Goal: Information Seeking & Learning: Learn about a topic

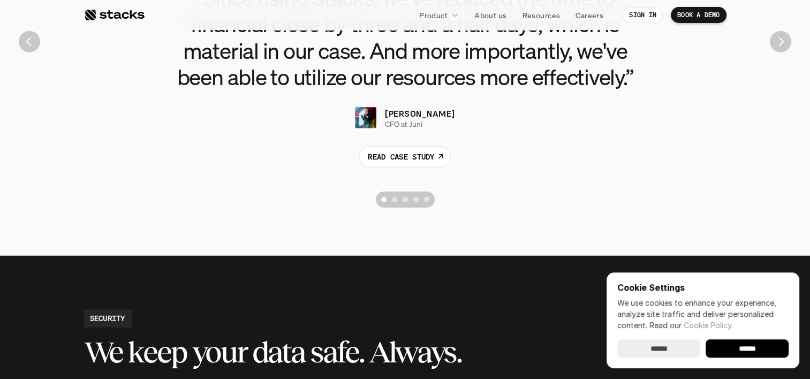
scroll to position [2519, 0]
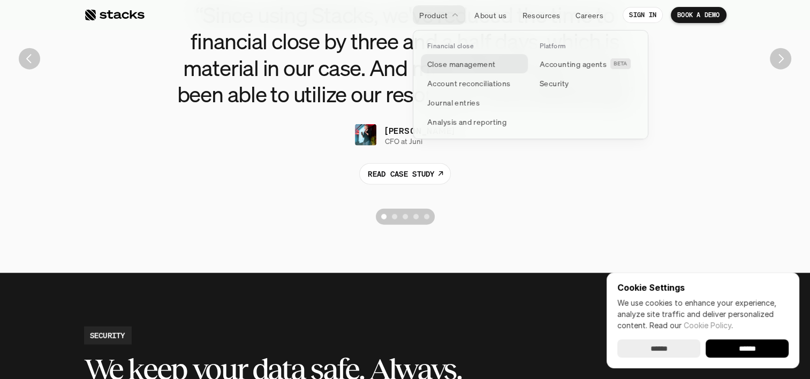
click at [466, 62] on p "Close management" at bounding box center [461, 63] width 69 height 11
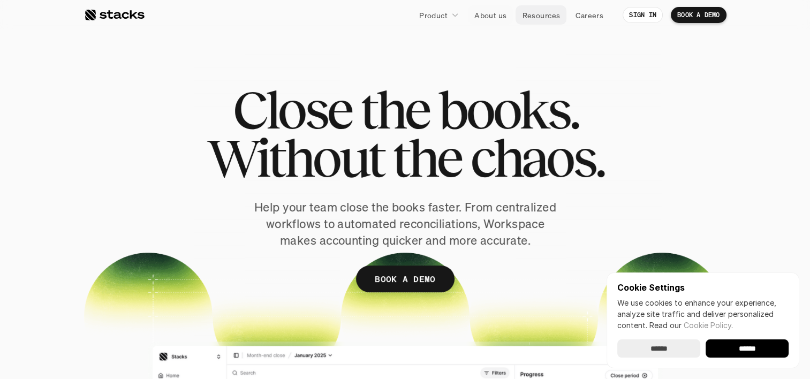
click at [540, 15] on p "Resources" at bounding box center [541, 15] width 38 height 11
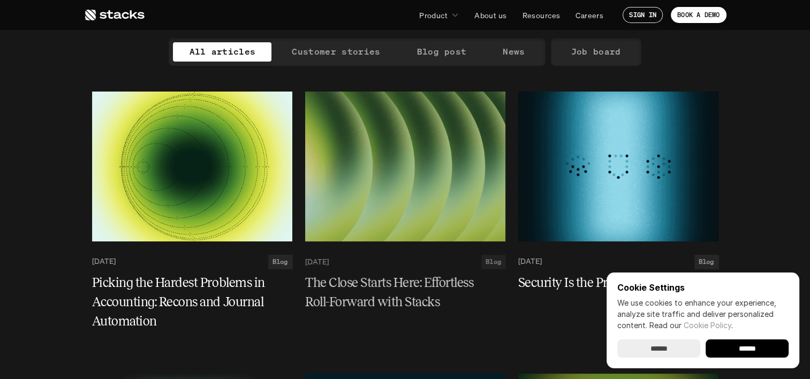
scroll to position [98, 0]
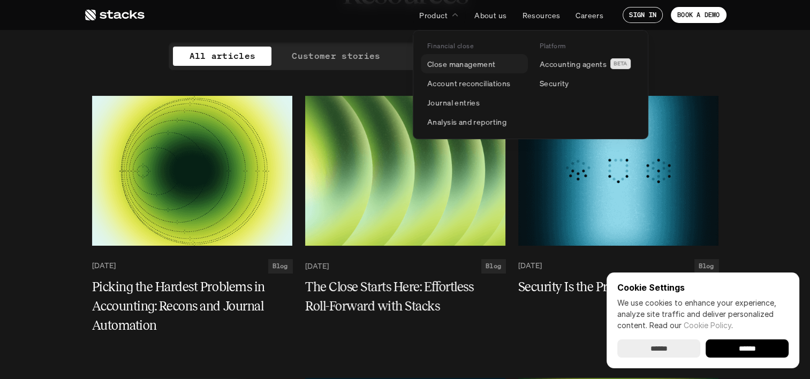
click at [460, 62] on p "Close management" at bounding box center [461, 63] width 69 height 11
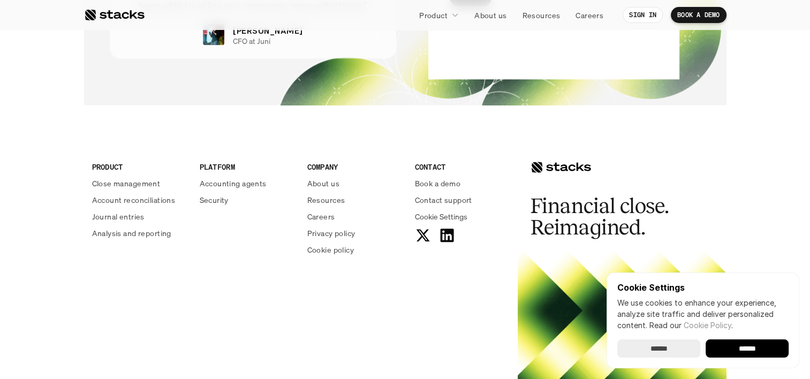
scroll to position [2331, 0]
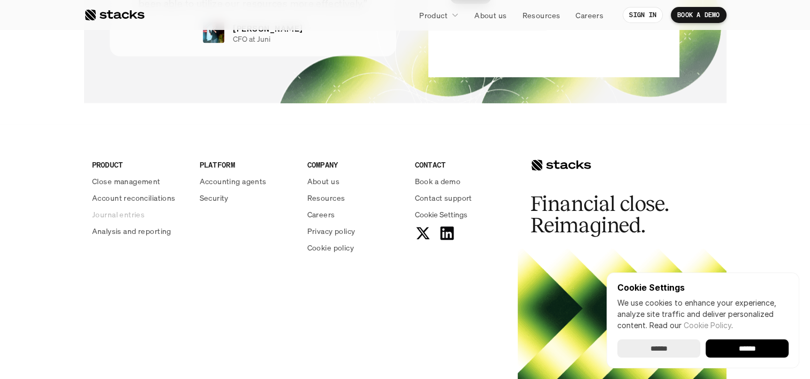
click at [129, 213] on p "Journal entries" at bounding box center [118, 214] width 52 height 11
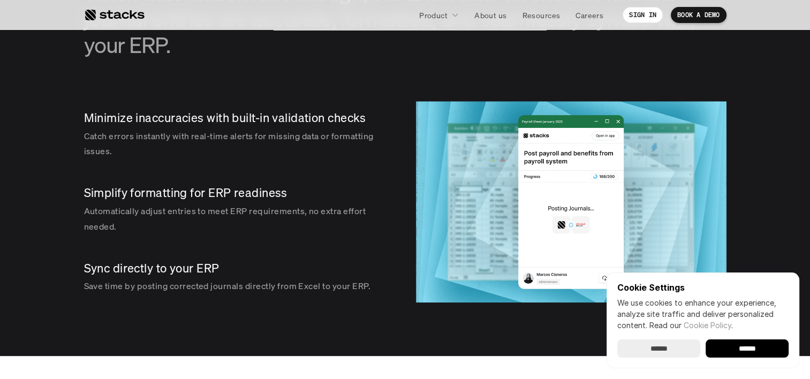
scroll to position [1214, 0]
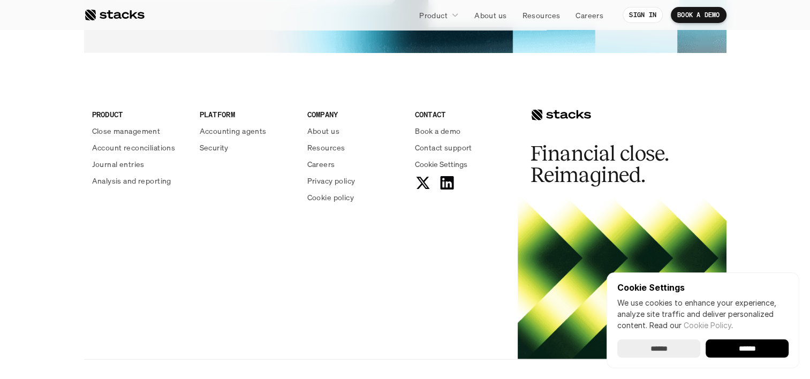
scroll to position [2324, 0]
